Goal: Task Accomplishment & Management: Complete application form

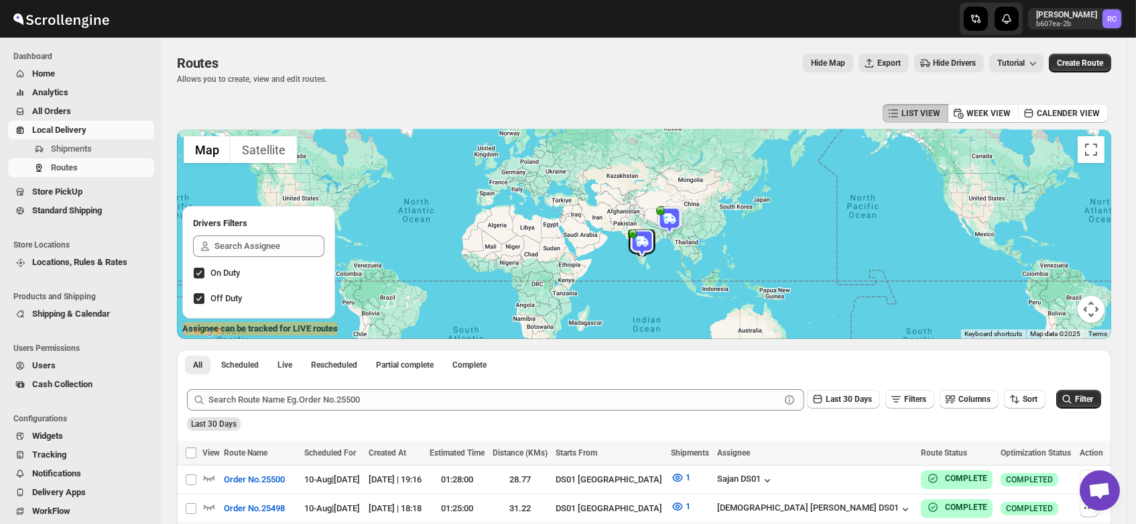
click at [47, 367] on span "Users" at bounding box center [43, 365] width 23 height 10
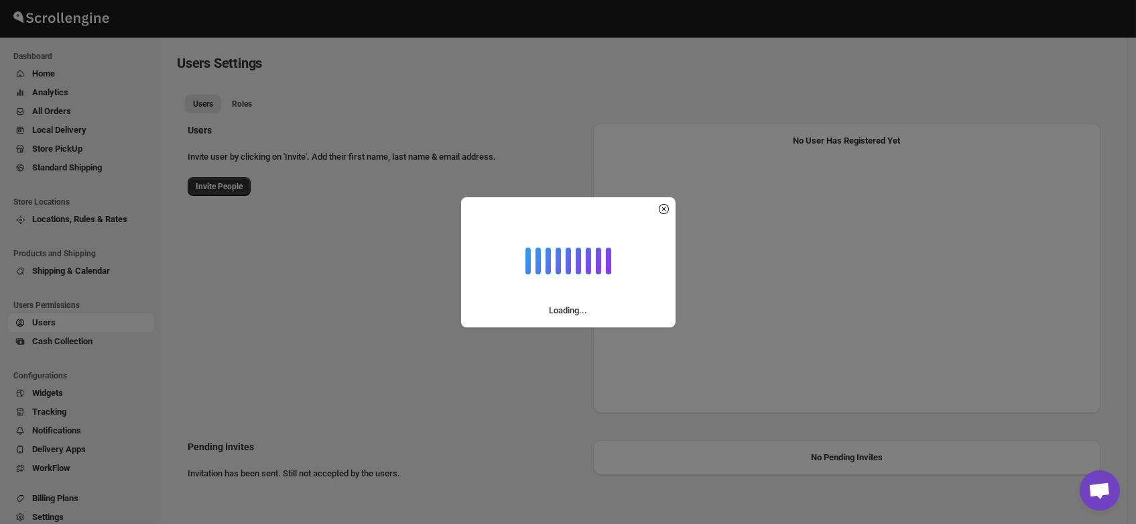
select select "637b767fbaab0276b10c91d5"
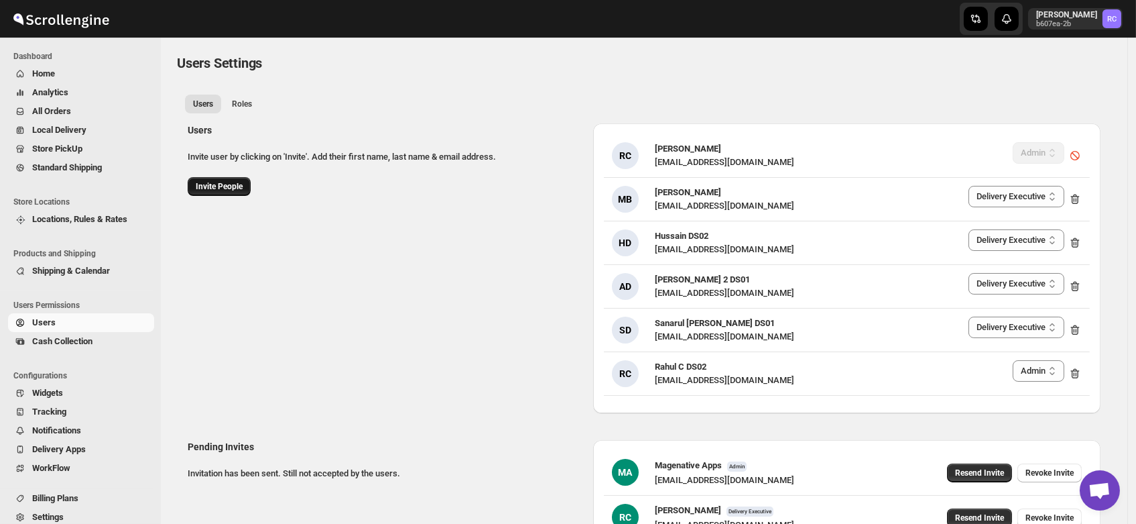
click at [222, 185] on span "Invite People" at bounding box center [219, 186] width 47 height 11
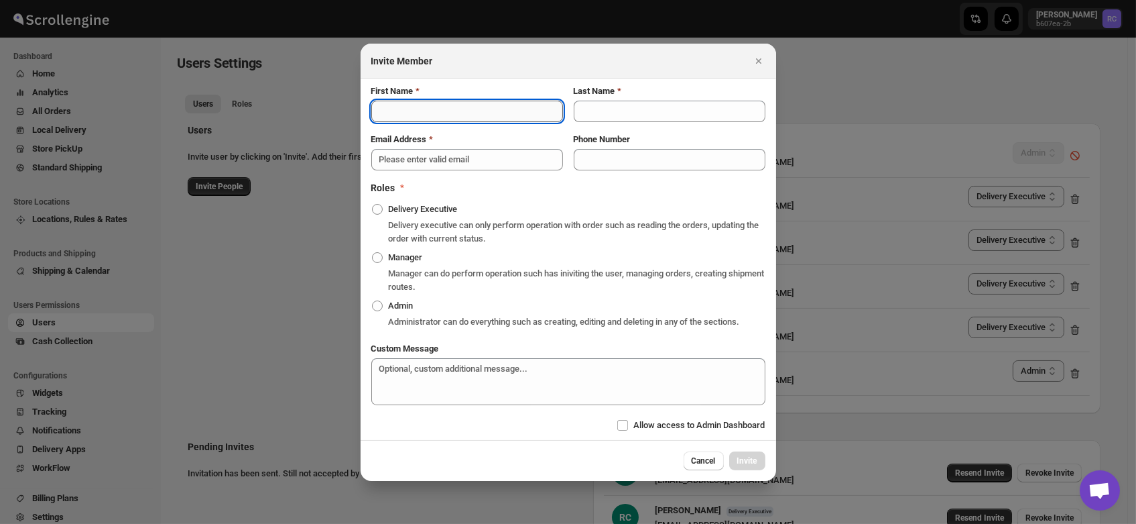
click at [393, 110] on input "First Name" at bounding box center [467, 111] width 192 height 21
type input "[PERSON_NAME]"
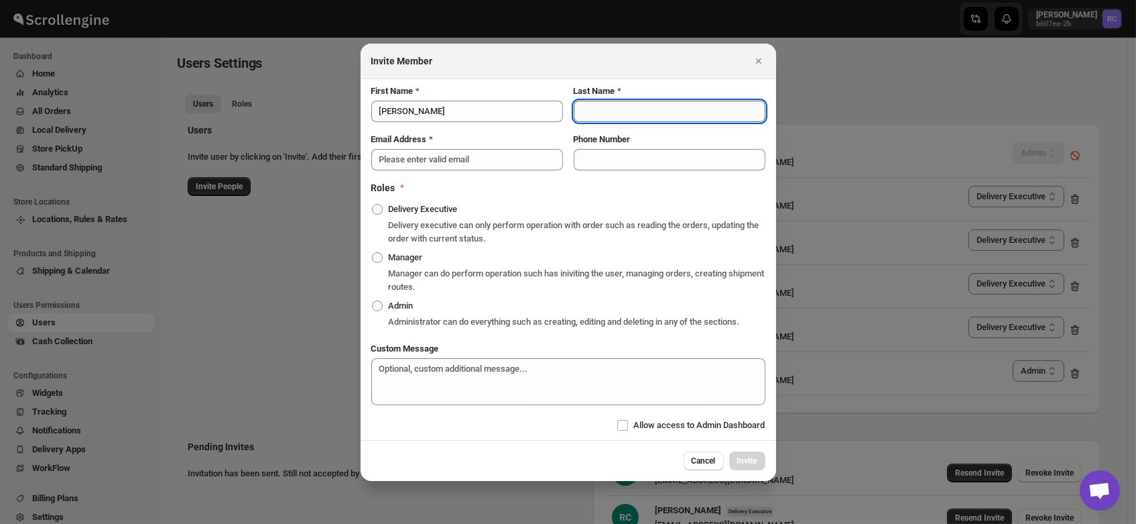
click at [597, 106] on input "Last Name" at bounding box center [670, 111] width 192 height 21
type input "DS03"
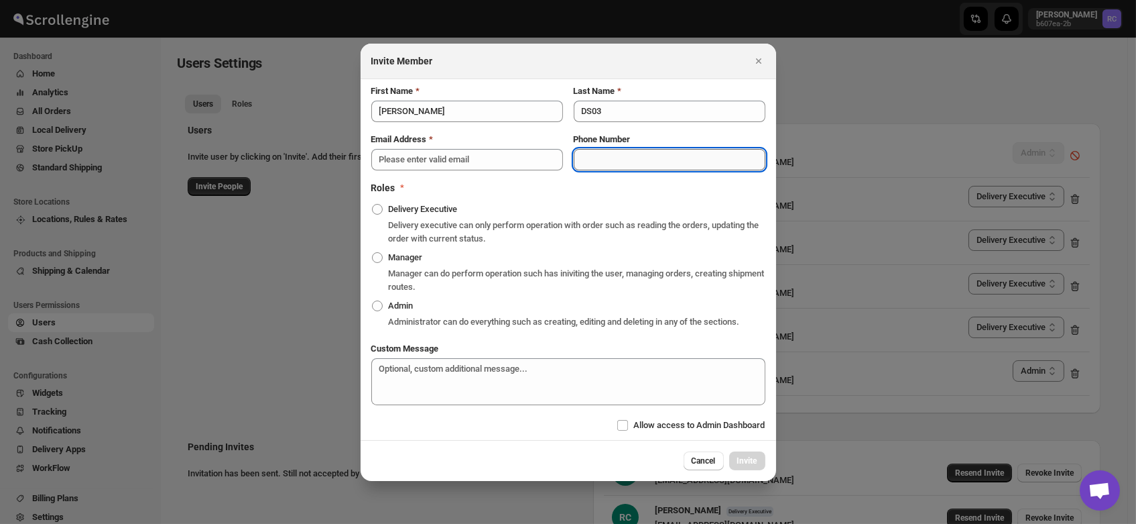
click at [620, 169] on input "Phone Number" at bounding box center [670, 159] width 192 height 21
type input "9366566801"
click at [375, 211] on span ":rdk:" at bounding box center [377, 209] width 11 height 11
click at [373, 205] on input "Delivery Executive" at bounding box center [372, 204] width 1 height 1
radio input "true"
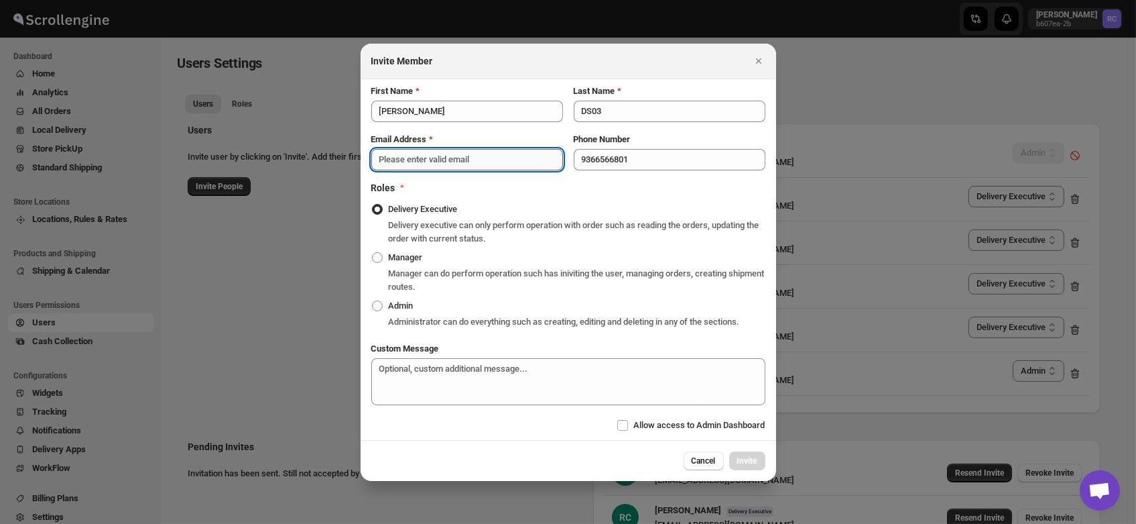
click at [412, 166] on input "Email Address" at bounding box center [467, 159] width 192 height 21
paste input "[EMAIL_ADDRESS][DOMAIN_NAME]"
type input "[EMAIL_ADDRESS][DOMAIN_NAME]"
click at [742, 459] on span "Invite" at bounding box center [748, 460] width 20 height 11
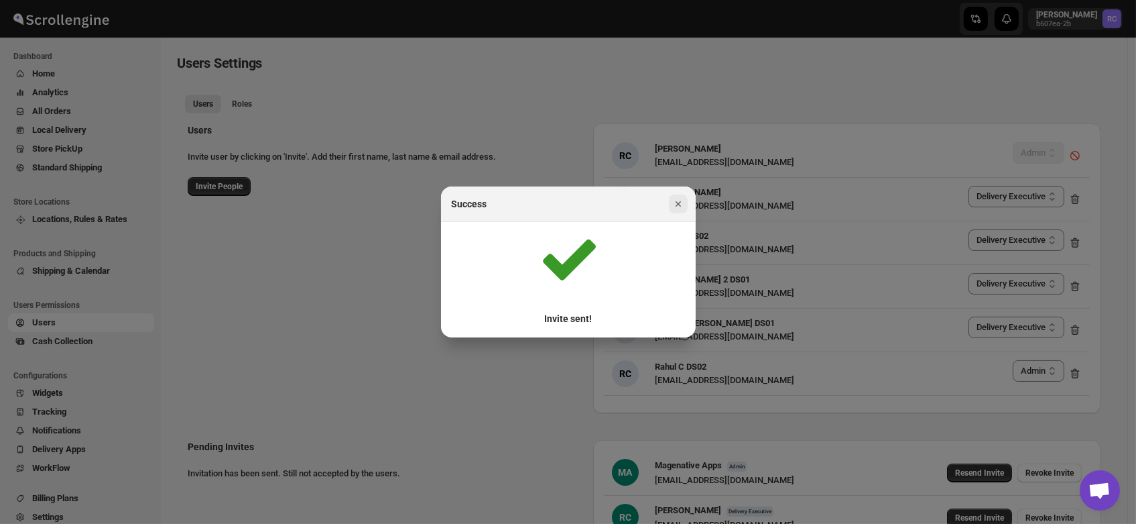
click at [681, 202] on icon "Close" at bounding box center [678, 203] width 13 height 13
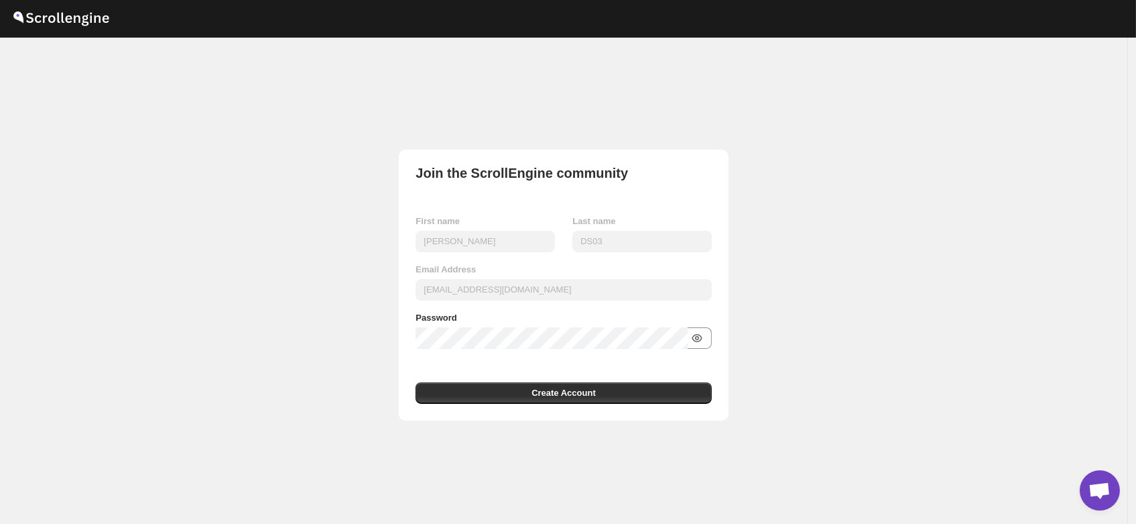
click at [704, 338] on icon "button" at bounding box center [697, 337] width 13 height 13
click at [480, 396] on button "Create Account" at bounding box center [564, 392] width 296 height 21
